Goal: Task Accomplishment & Management: Use online tool/utility

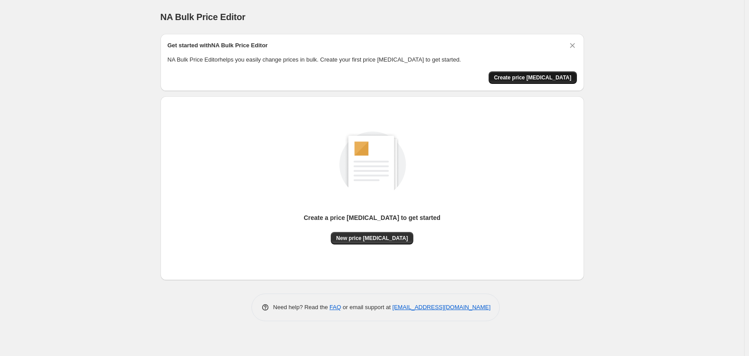
click at [540, 79] on span "Create price [MEDICAL_DATA]" at bounding box center [533, 77] width 78 height 7
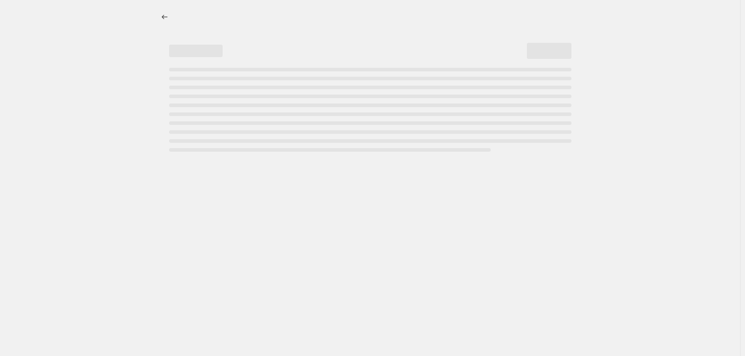
select select "percentage"
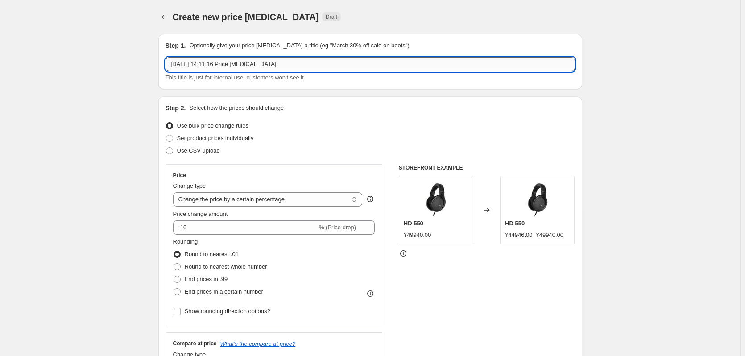
click at [267, 70] on input "1 Oct 2025, 14:11:16 Price change job" at bounding box center [369, 64] width 409 height 14
click at [181, 66] on input "1 Oct 2025, 14:11:16 Price change job" at bounding box center [369, 64] width 409 height 14
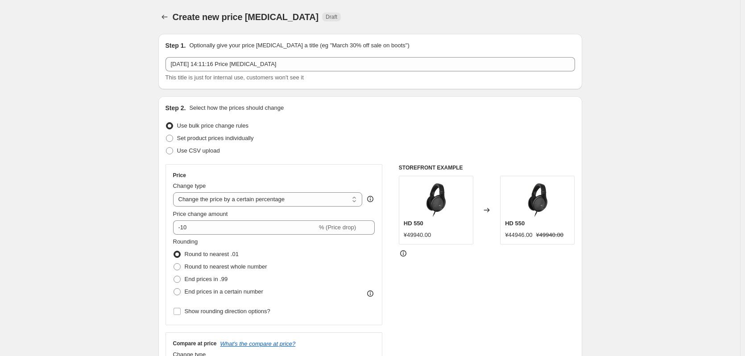
click at [382, 101] on div "Step 2. Select how the prices should change Use bulk price change rules Set pro…" at bounding box center [370, 252] width 424 height 313
click at [350, 73] on div "1 Oct 2025, 14:11:16 Price change job This title is just for internal use, cust…" at bounding box center [369, 69] width 409 height 25
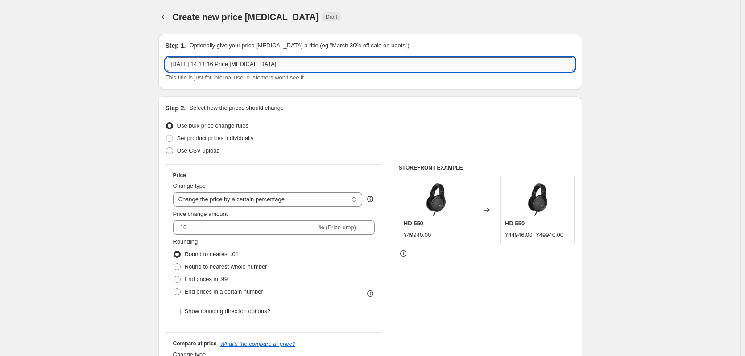
click at [353, 65] on input "1 Oct 2025, 14:11:16 Price change job" at bounding box center [369, 64] width 409 height 14
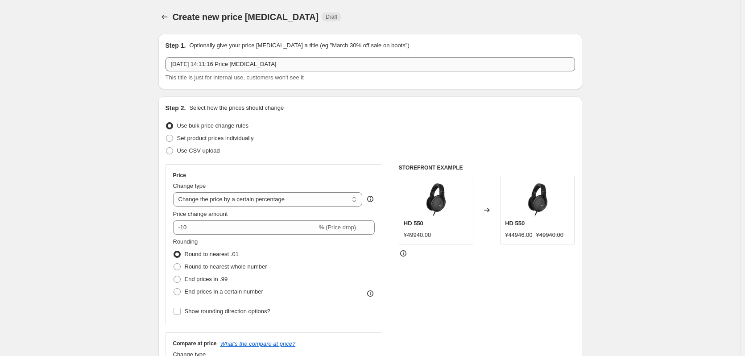
click at [257, 78] on span "This title is just for internal use, customers won't see it" at bounding box center [234, 77] width 138 height 7
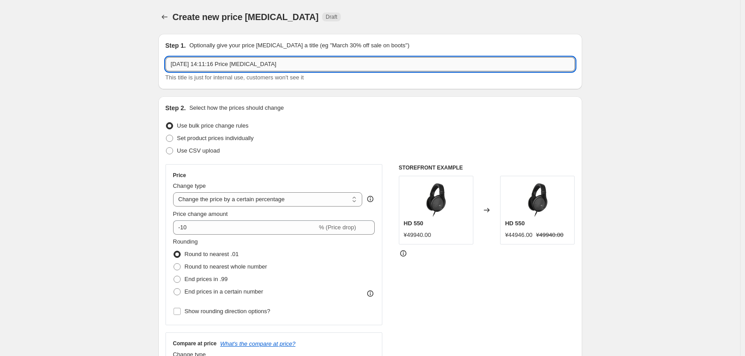
click at [278, 68] on input "1 Oct 2025, 14:11:16 Price change job" at bounding box center [369, 64] width 409 height 14
type input "d"
type input "Ambeo Soundbar Mini - 76,780"
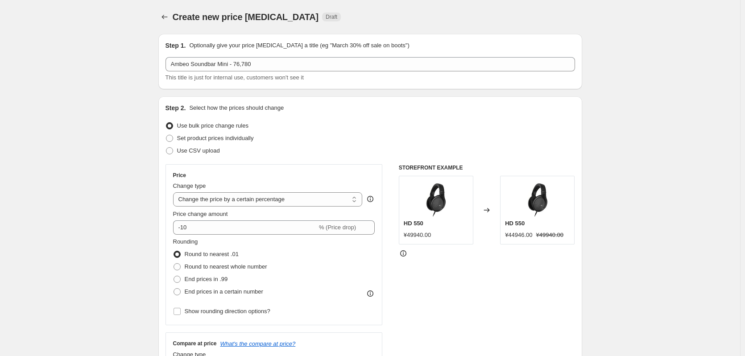
drag, startPoint x: 243, startPoint y: 139, endPoint x: 257, endPoint y: 138, distance: 14.3
click at [243, 139] on span "Set product prices individually" at bounding box center [215, 138] width 77 height 7
click at [166, 135] on input "Set product prices individually" at bounding box center [166, 135] width 0 height 0
radio input "true"
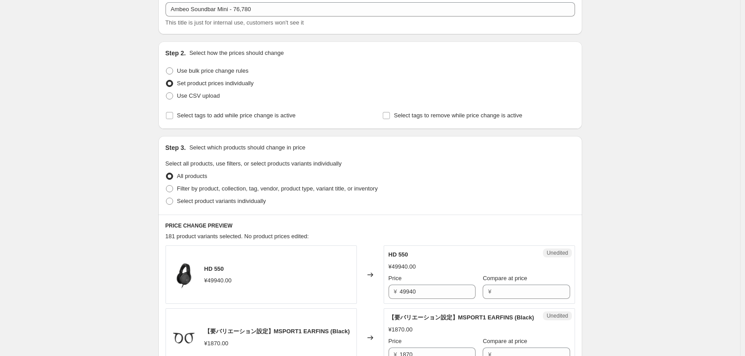
scroll to position [89, 0]
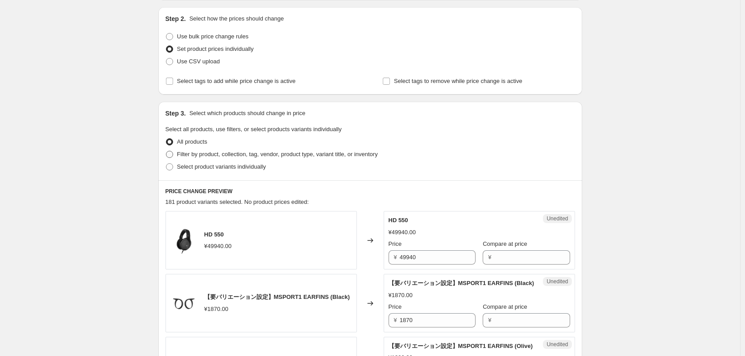
click at [221, 158] on span "Filter by product, collection, tag, vendor, product type, variant title, or inv…" at bounding box center [277, 154] width 201 height 9
click at [166, 151] on input "Filter by product, collection, tag, vendor, product type, variant title, or inv…" at bounding box center [166, 151] width 0 height 0
radio input "true"
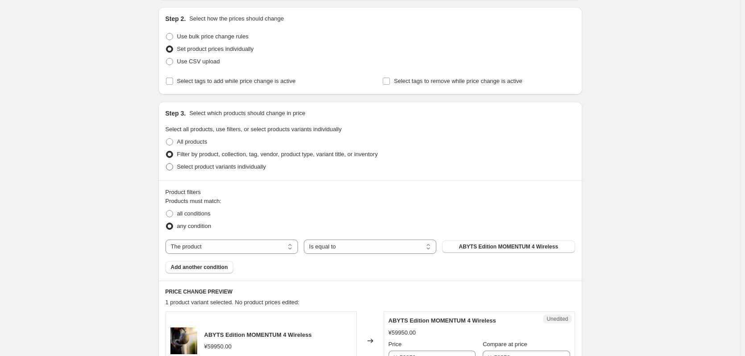
click at [226, 169] on span "Select product variants individually" at bounding box center [221, 166] width 89 height 7
click at [166, 164] on input "Select product variants individually" at bounding box center [166, 163] width 0 height 0
radio input "true"
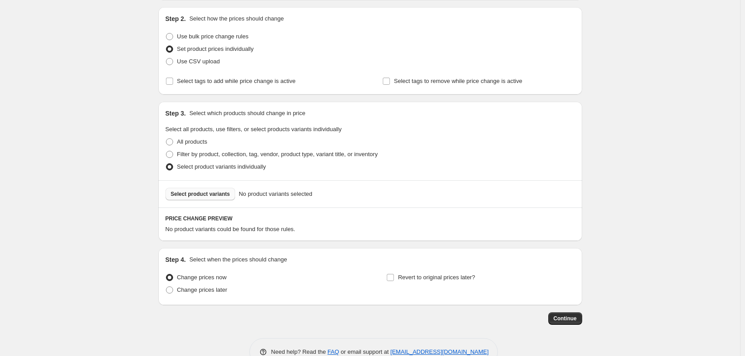
click at [214, 193] on span "Select product variants" at bounding box center [200, 193] width 59 height 7
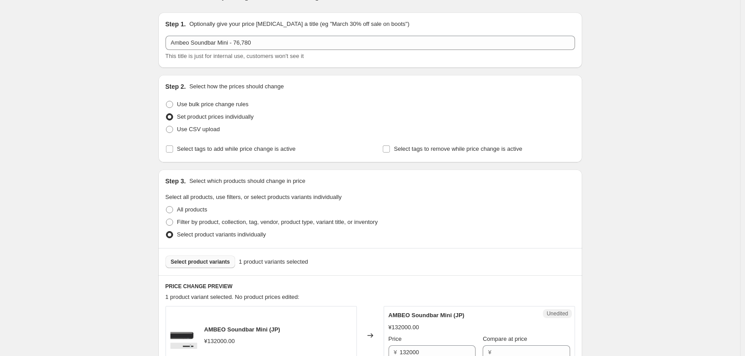
scroll to position [0, 0]
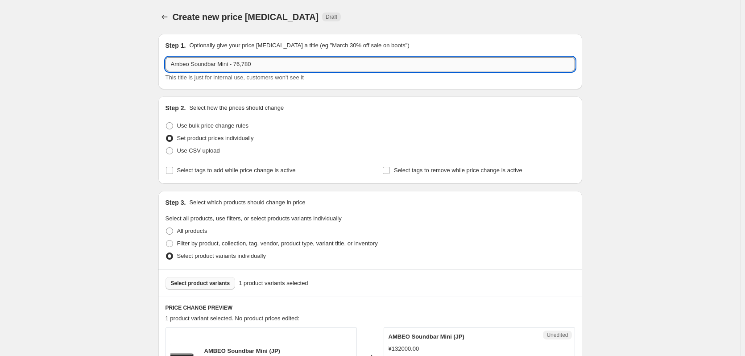
click at [297, 68] on input "Ambeo Soundbar Mini - 76,780" at bounding box center [369, 64] width 409 height 14
type input "Ambeo Soundbar Mini - 76,780 - 4~10 Oct"
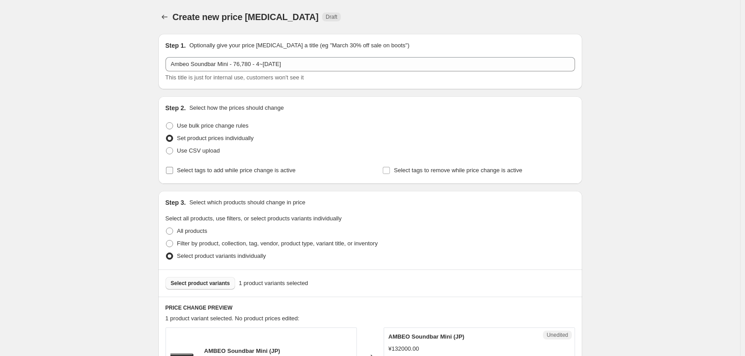
click at [253, 172] on span "Select tags to add while price change is active" at bounding box center [236, 170] width 119 height 7
click at [173, 172] on input "Select tags to add while price change is active" at bounding box center [169, 170] width 7 height 7
checkbox input "true"
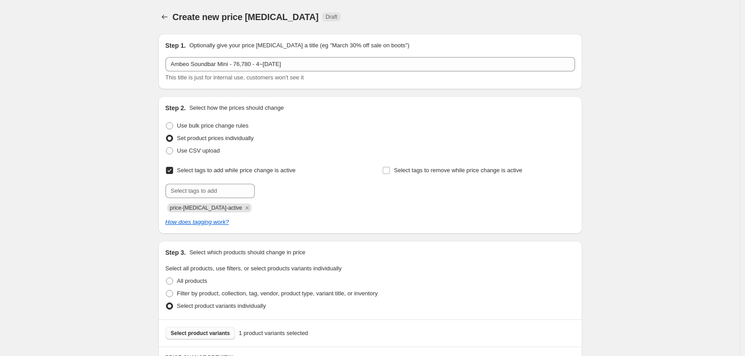
click at [327, 218] on div "Select tags to add while price change is active Submit price-change-job-active …" at bounding box center [369, 195] width 409 height 62
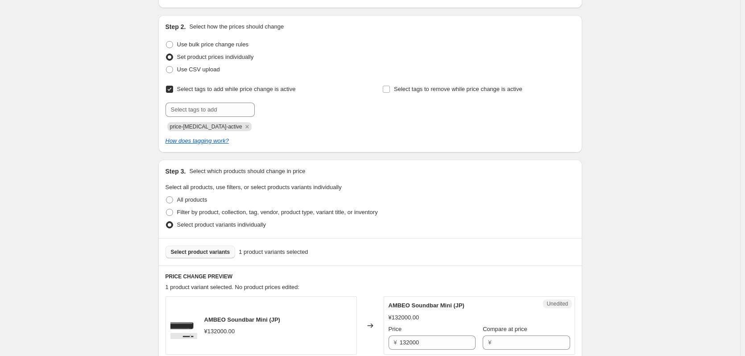
scroll to position [89, 0]
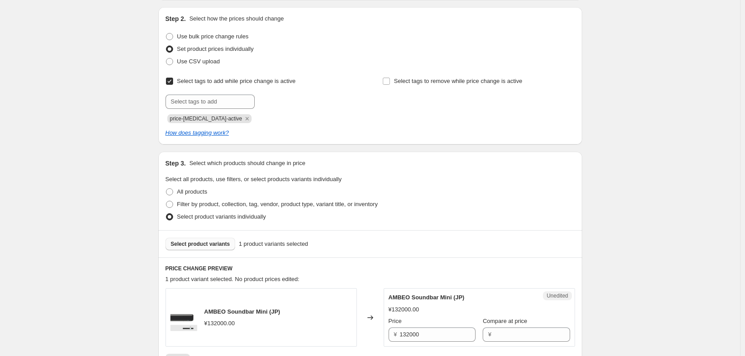
click at [207, 121] on span "price-change-job-active" at bounding box center [206, 118] width 72 height 6
click at [370, 122] on div "Select tags to add while price change is active Submit price-change-job-active …" at bounding box center [369, 99] width 409 height 48
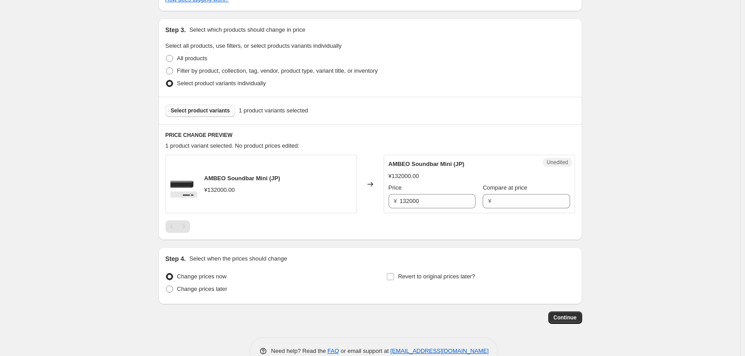
scroll to position [223, 0]
click at [531, 200] on input "Compare at price" at bounding box center [532, 201] width 76 height 14
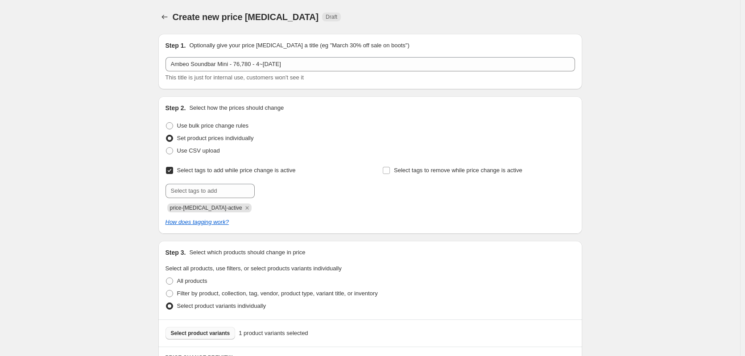
scroll to position [72, 0]
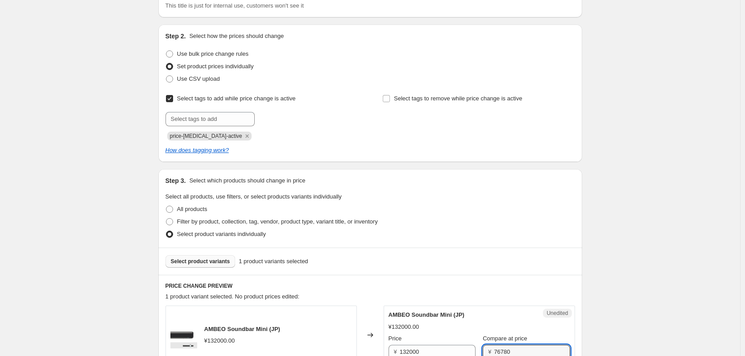
type input "76780"
click at [509, 217] on div "Filter by product, collection, tag, vendor, product type, variant title, or inv…" at bounding box center [369, 221] width 409 height 12
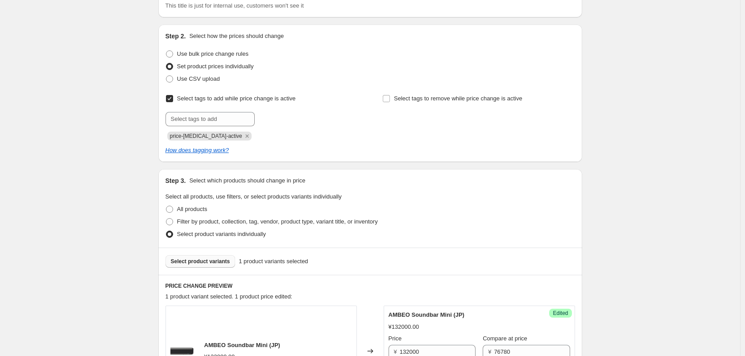
scroll to position [206, 0]
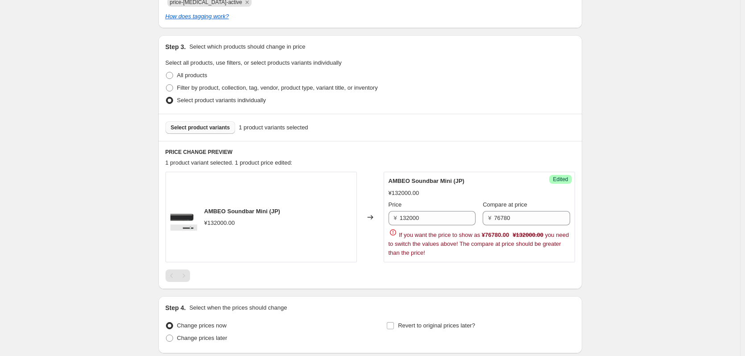
click at [643, 244] on div "Create new price change job. This page is ready Create new price change job Dra…" at bounding box center [370, 110] width 740 height 633
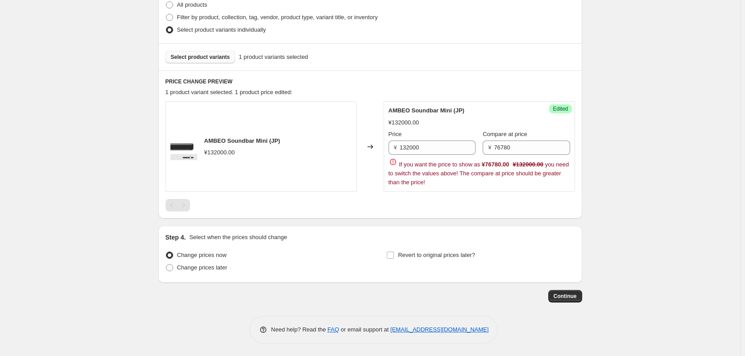
scroll to position [276, 0]
click at [198, 276] on div "Step 4. Select when the prices should change Change prices now Change prices la…" at bounding box center [370, 253] width 424 height 57
click at [201, 269] on span "Change prices later" at bounding box center [202, 267] width 50 height 7
click at [166, 264] on input "Change prices later" at bounding box center [166, 264] width 0 height 0
radio input "true"
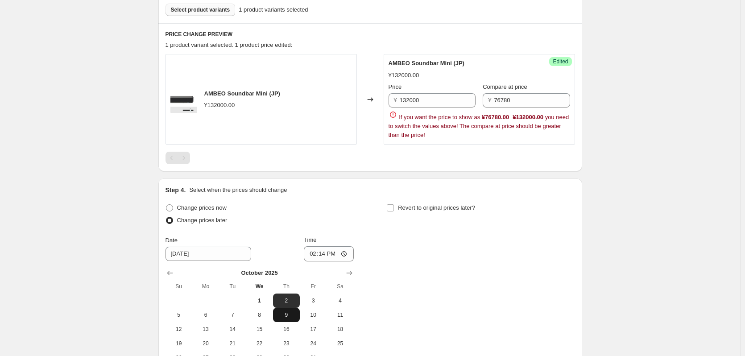
scroll to position [366, 0]
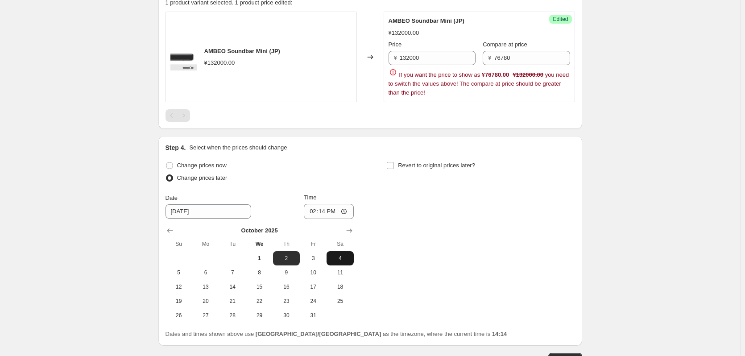
click at [340, 260] on span "4" at bounding box center [340, 258] width 20 height 7
type input "10/4/2025"
click at [328, 209] on input "14:14" at bounding box center [329, 211] width 50 height 15
drag, startPoint x: 341, startPoint y: 210, endPoint x: 278, endPoint y: 204, distance: 63.2
click at [278, 204] on div "Date 10/4/2025 Time 14:14" at bounding box center [259, 206] width 188 height 26
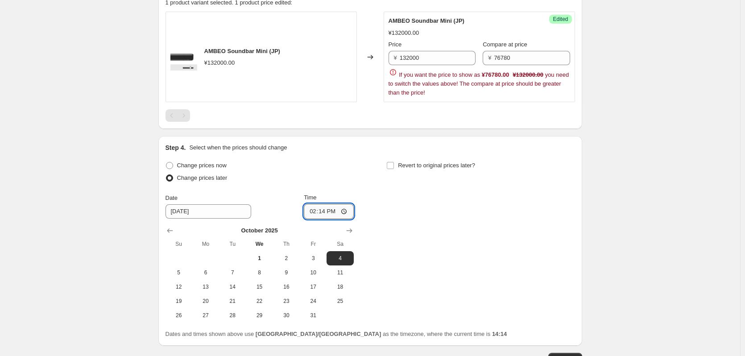
click at [346, 210] on input "14:14" at bounding box center [329, 211] width 50 height 15
click at [325, 204] on input "14:14" at bounding box center [329, 211] width 50 height 15
drag, startPoint x: 325, startPoint y: 204, endPoint x: 318, endPoint y: 211, distance: 10.1
click at [324, 205] on input "14:14" at bounding box center [329, 211] width 50 height 15
click at [319, 207] on input "14:14" at bounding box center [329, 211] width 50 height 15
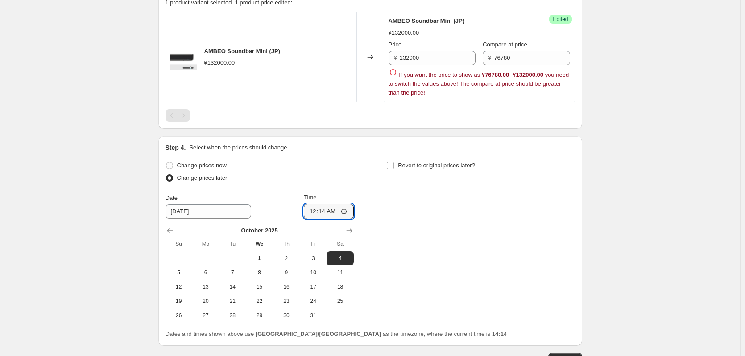
type input "00:00"
click at [466, 247] on div "Change prices now Change prices later Date 10/4/2025 Time 00:00 October 2025 Su…" at bounding box center [369, 240] width 409 height 163
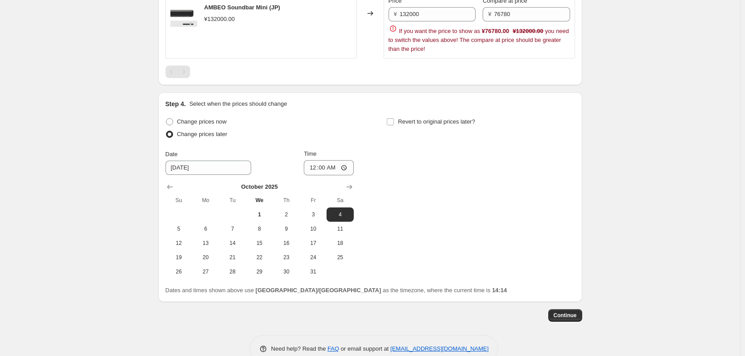
scroll to position [429, 0]
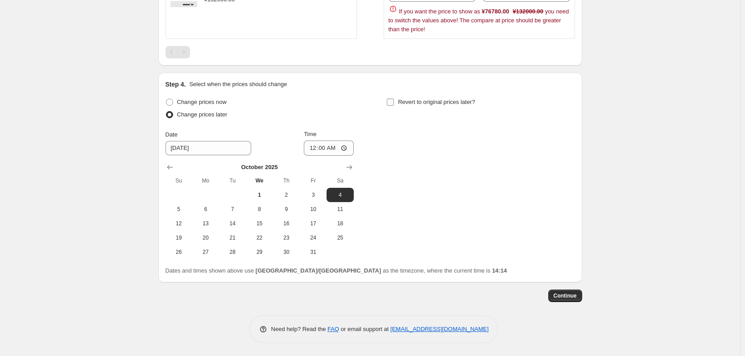
click at [460, 107] on label "Revert to original prices later?" at bounding box center [430, 102] width 89 height 12
click at [394, 106] on input "Revert to original prices later?" at bounding box center [390, 102] width 7 height 7
checkbox input "true"
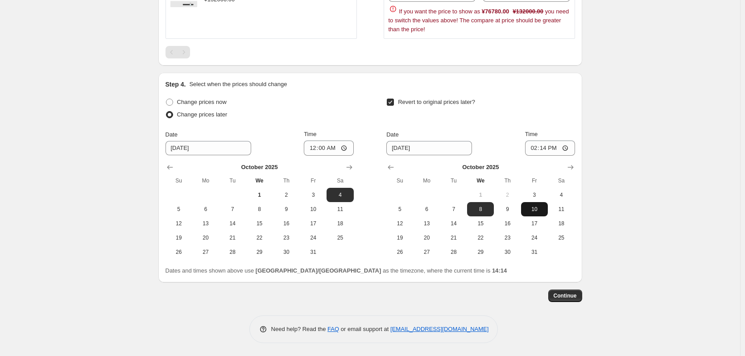
click at [540, 211] on span "10" at bounding box center [534, 209] width 20 height 7
type input "10/10/2025"
click at [558, 147] on input "14:14" at bounding box center [550, 147] width 50 height 15
click at [568, 146] on input "14:14" at bounding box center [550, 147] width 50 height 15
click at [549, 155] on input "14:14" at bounding box center [550, 147] width 50 height 15
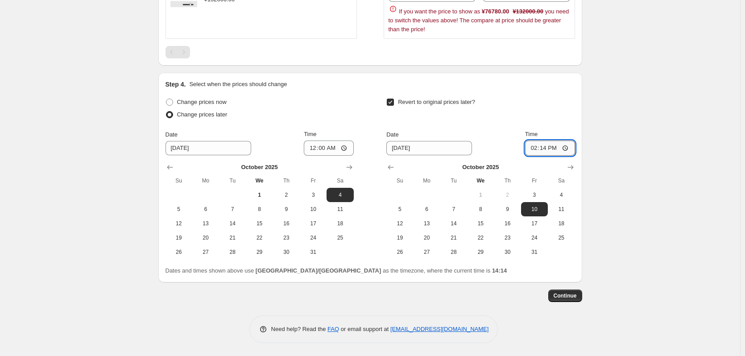
click at [548, 151] on input "14:14" at bounding box center [550, 147] width 50 height 15
type input "23:59"
click at [559, 297] on span "Continue" at bounding box center [564, 295] width 23 height 7
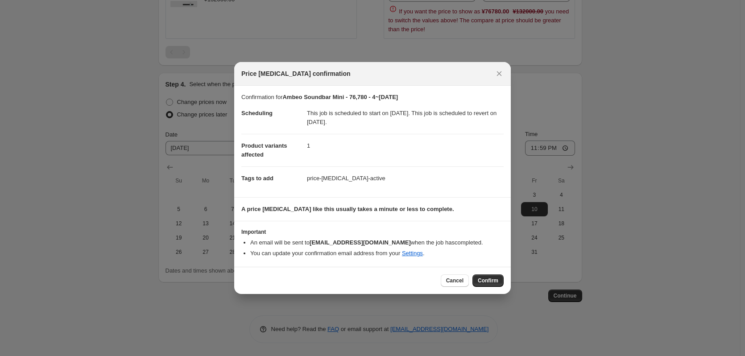
click at [492, 280] on span "Confirm" at bounding box center [488, 280] width 21 height 7
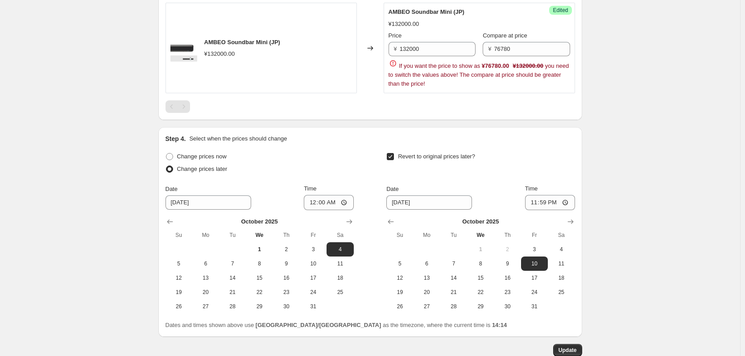
scroll to position [483, 0]
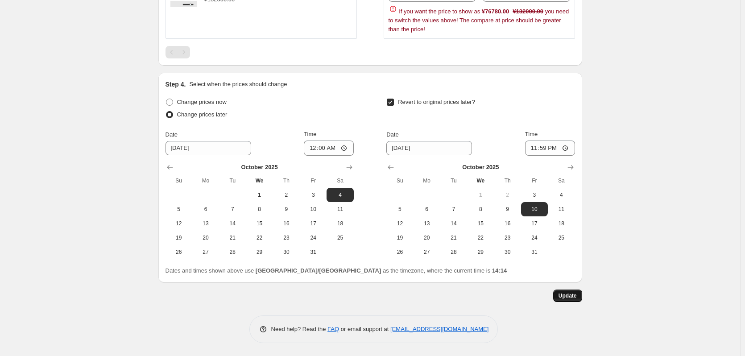
click at [573, 298] on span "Update" at bounding box center [567, 295] width 18 height 7
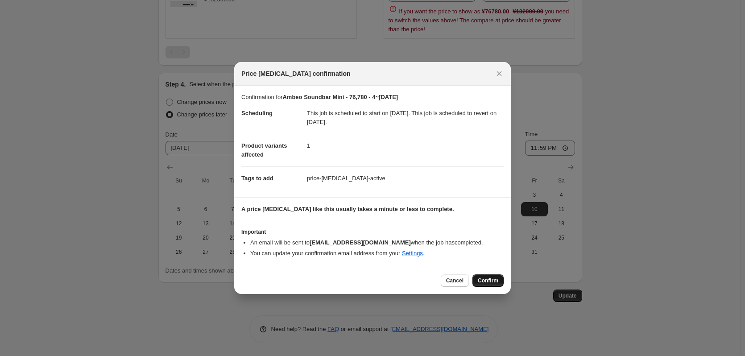
click at [498, 284] on span "Confirm" at bounding box center [488, 280] width 21 height 7
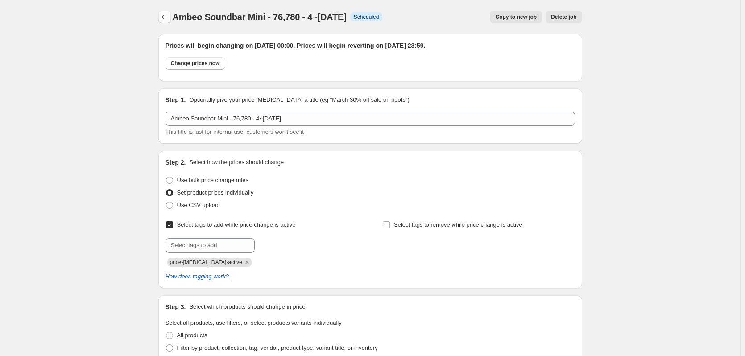
click at [164, 19] on icon "Price change jobs" at bounding box center [164, 16] width 9 height 9
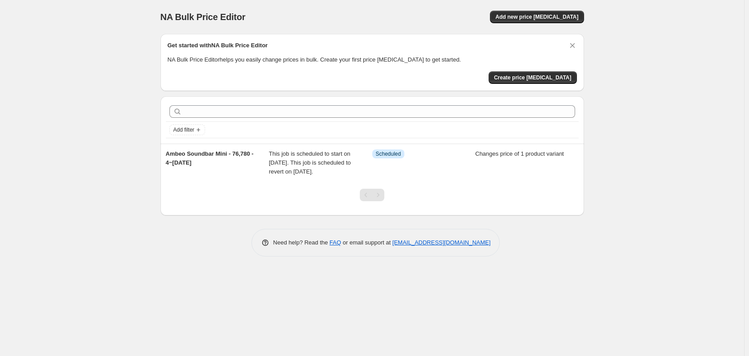
click at [619, 201] on div "NA Bulk Price Editor. This page is ready NA Bulk Price Editor Add new price cha…" at bounding box center [372, 178] width 744 height 356
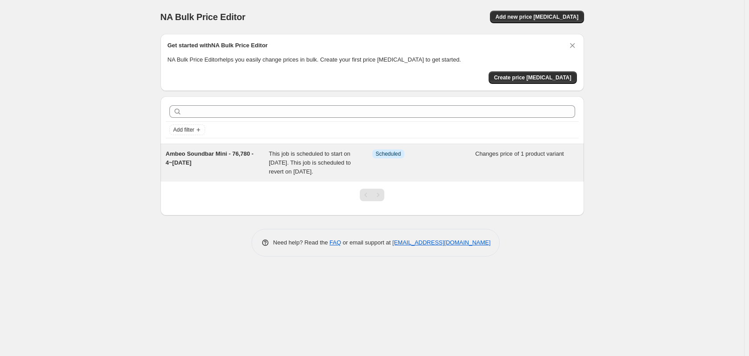
click at [214, 157] on span "Ambeo Soundbar Mini - 76,780 - 4~10 Oct" at bounding box center [210, 158] width 88 height 16
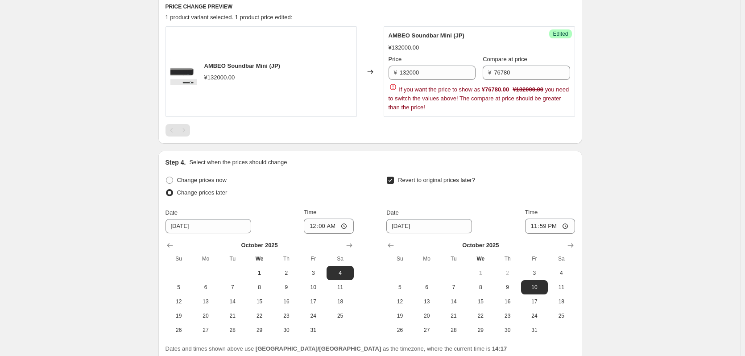
scroll to position [404, 0]
